Goal: Transaction & Acquisition: Book appointment/travel/reservation

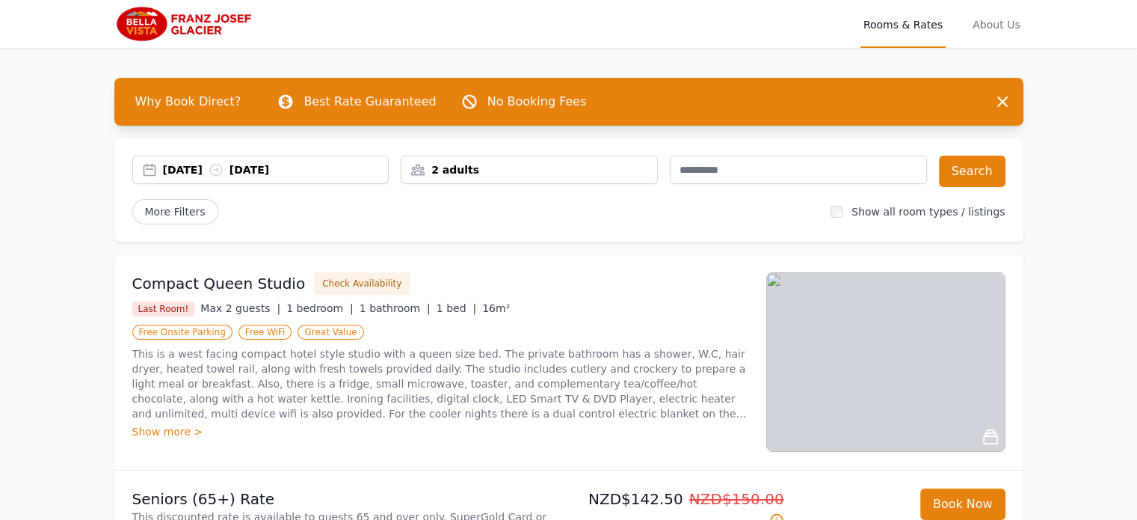
click at [190, 167] on div "[DATE] [DATE]" at bounding box center [276, 169] width 226 height 15
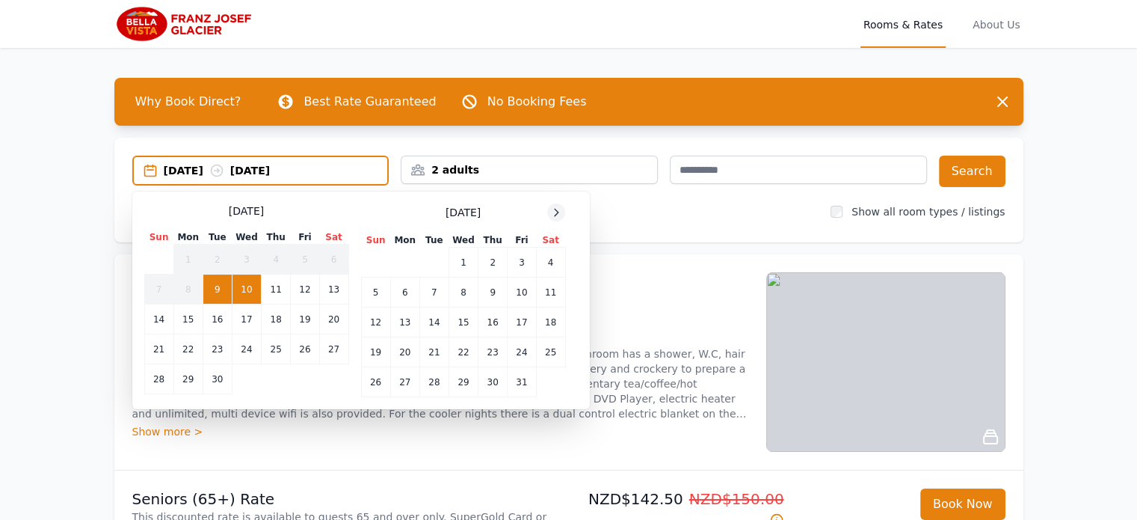
click at [556, 211] on icon at bounding box center [556, 212] width 12 height 12
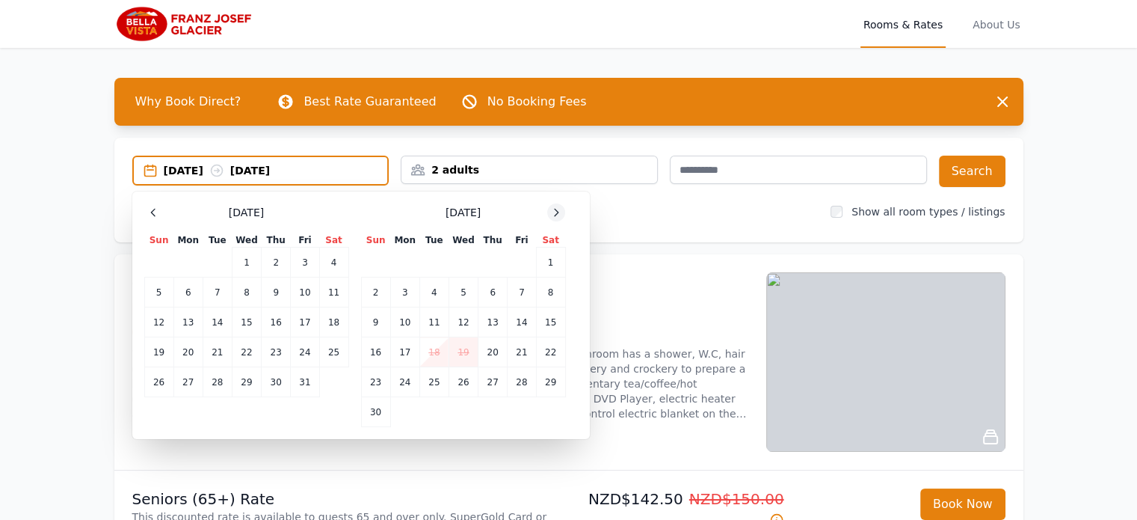
click at [556, 211] on icon at bounding box center [556, 212] width 12 height 12
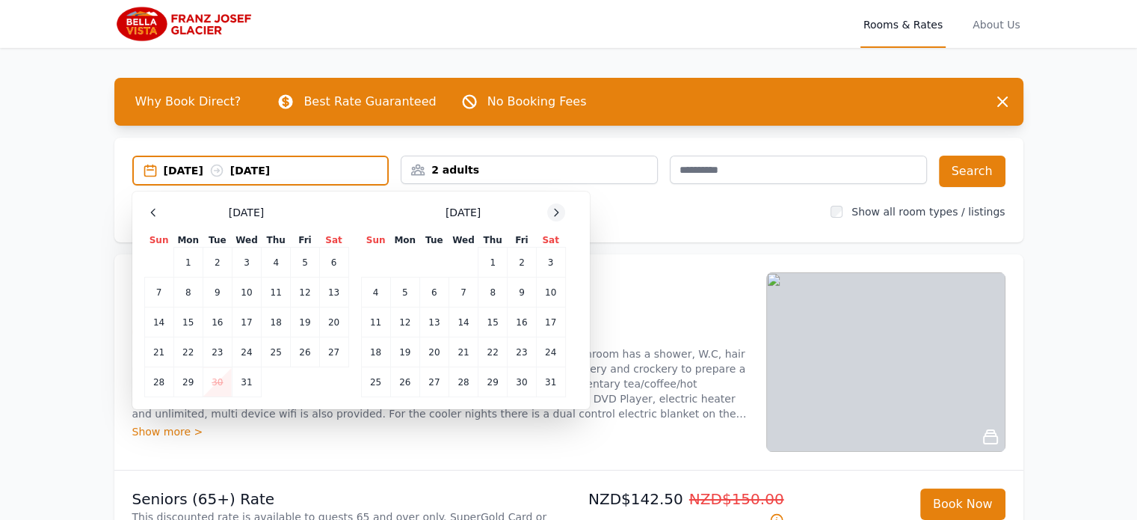
click at [556, 211] on icon at bounding box center [556, 212] width 12 height 12
click at [371, 292] on td "8" at bounding box center [375, 292] width 29 height 30
click at [404, 295] on td "9" at bounding box center [404, 292] width 29 height 30
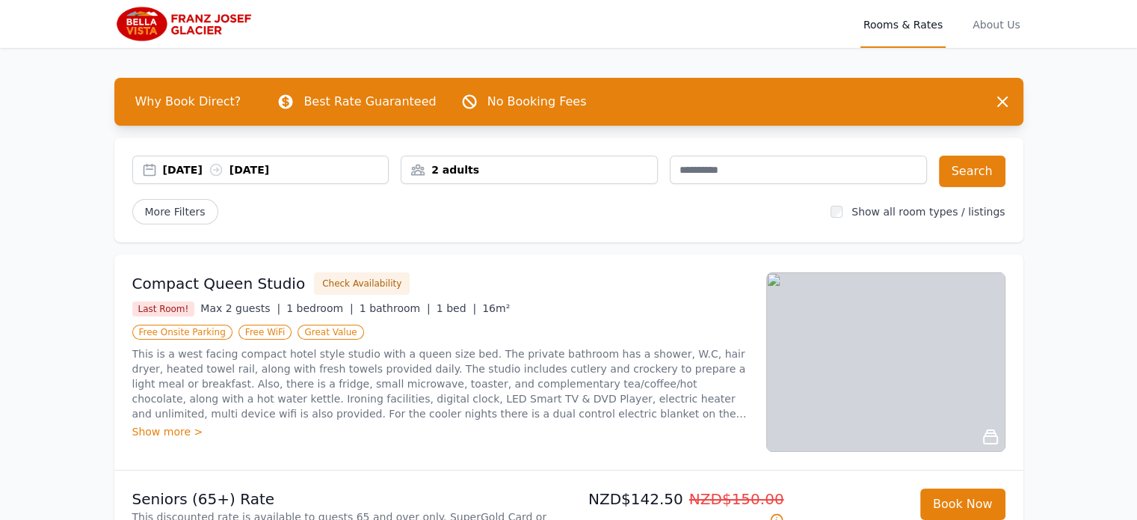
click at [153, 170] on div "[DATE] [DATE]" at bounding box center [261, 169] width 256 height 15
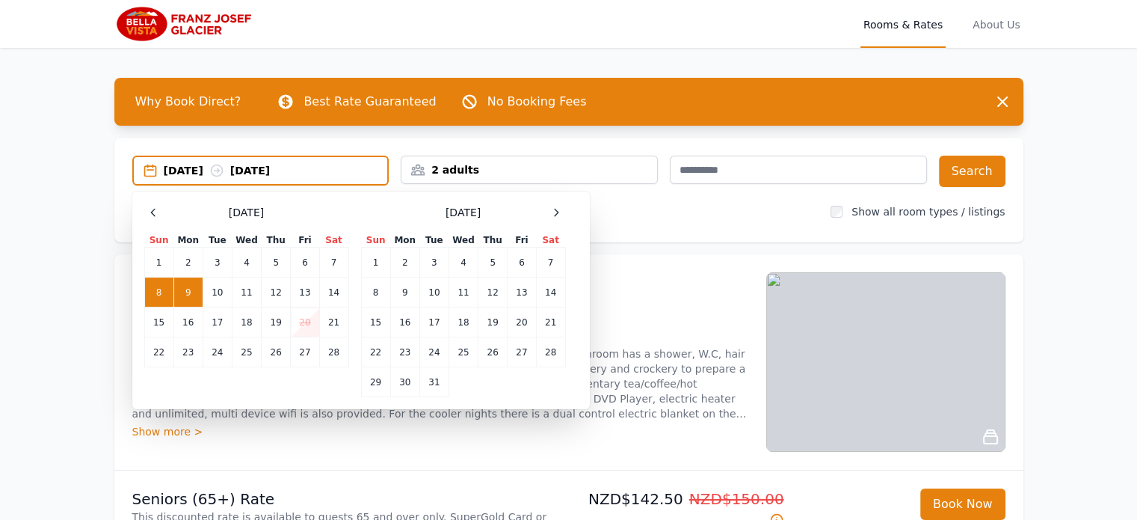
click at [188, 286] on td "9" at bounding box center [187, 292] width 29 height 30
click at [220, 287] on td "10" at bounding box center [217, 292] width 29 height 30
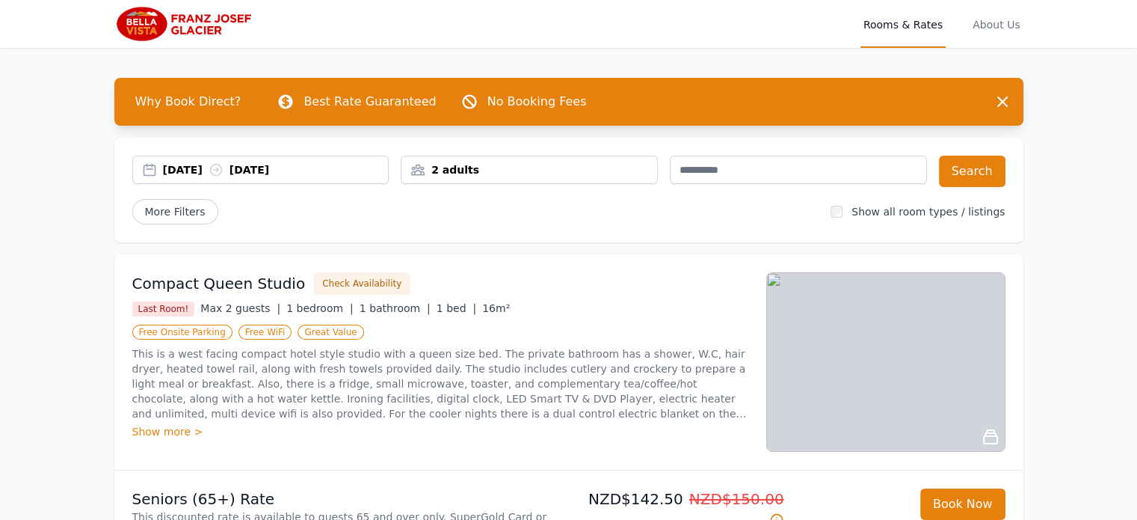
scroll to position [75, 0]
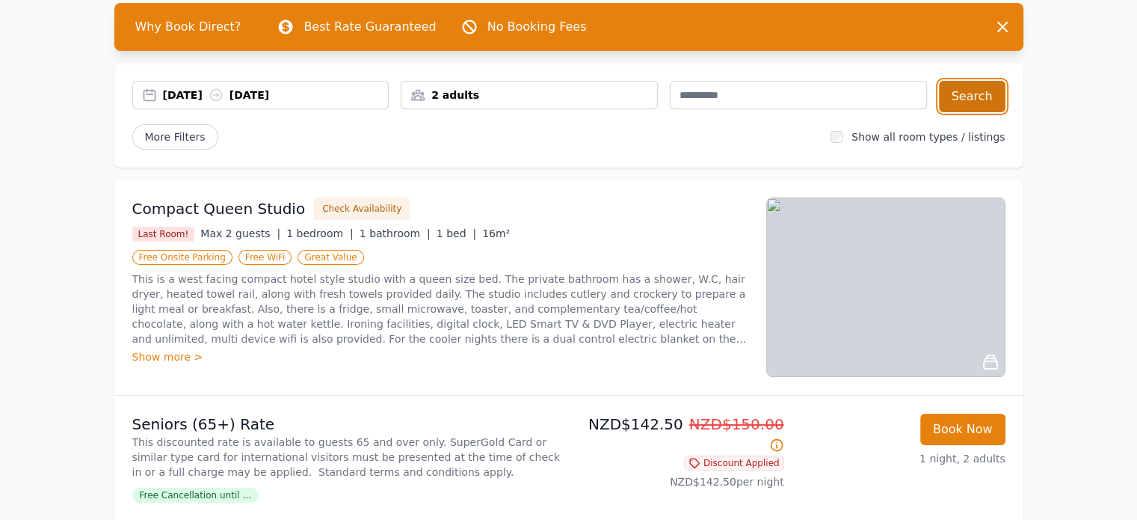
click at [969, 91] on button "Search" at bounding box center [972, 96] width 67 height 31
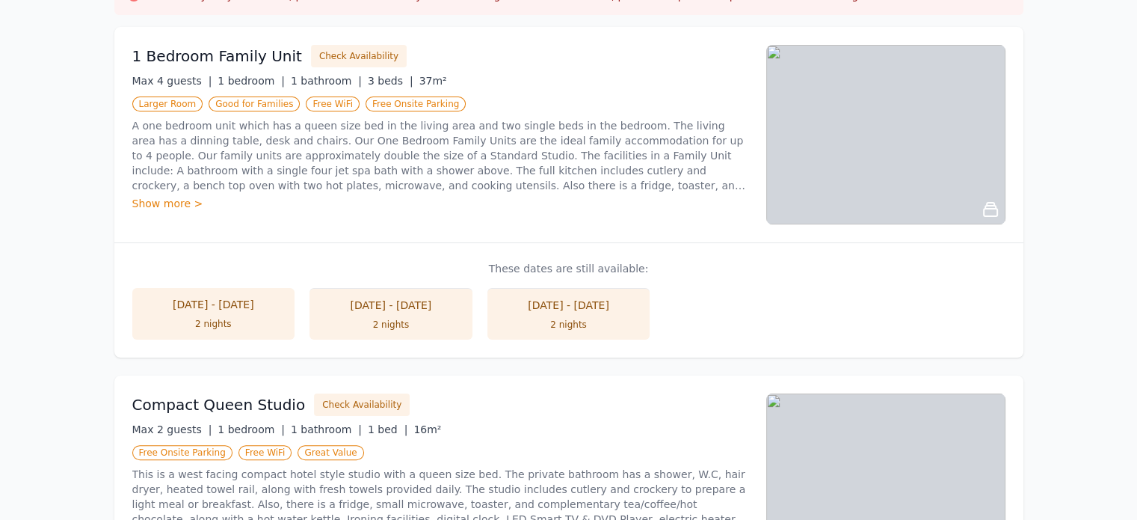
scroll to position [374, 0]
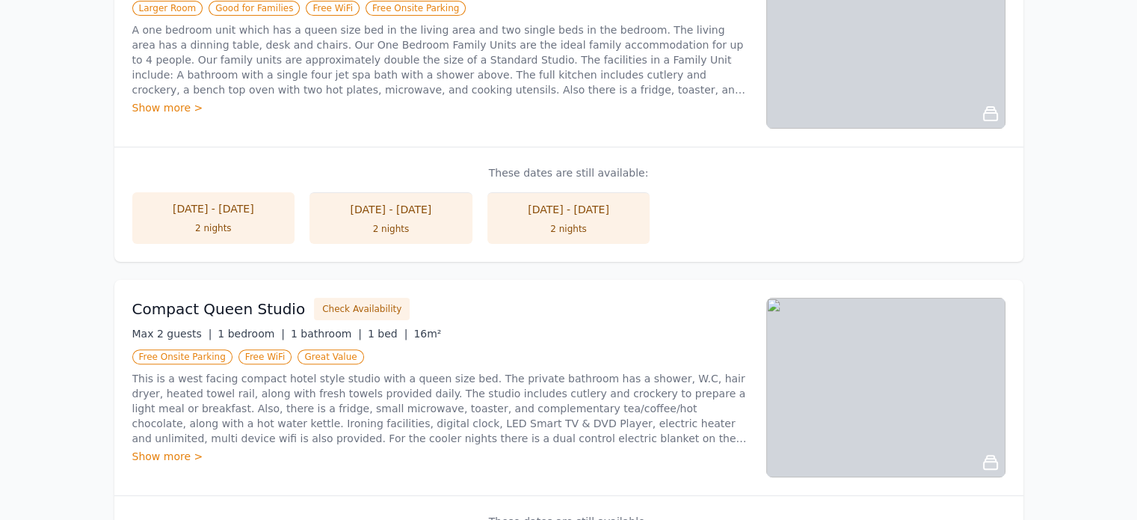
click at [255, 230] on div "2 nights" at bounding box center [213, 228] width 133 height 12
